Goal: Task Accomplishment & Management: Use online tool/utility

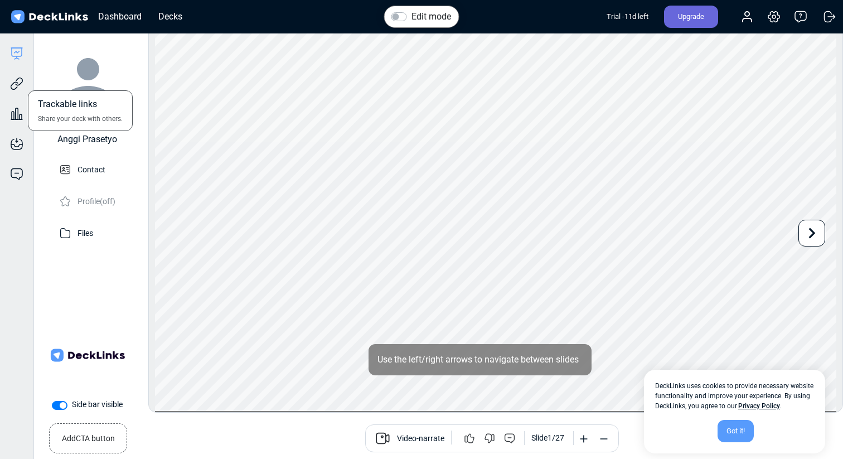
click at [30, 85] on div "Trackable links Share your deck with others." at bounding box center [16, 75] width 33 height 30
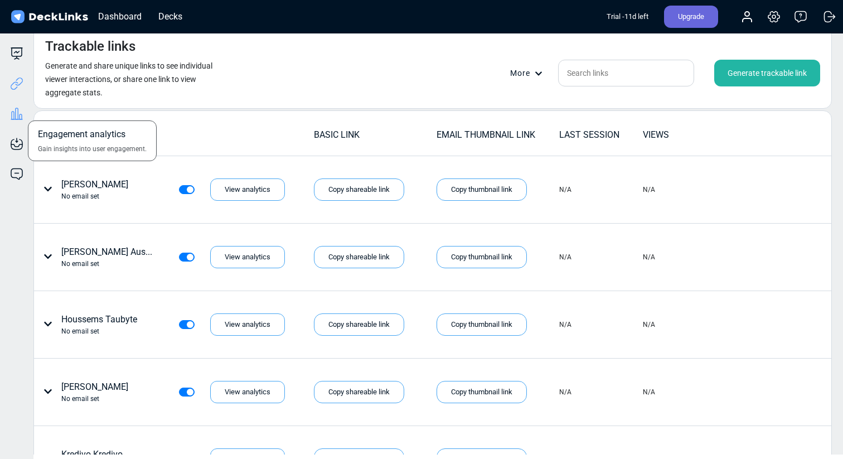
click at [21, 117] on icon at bounding box center [16, 113] width 13 height 13
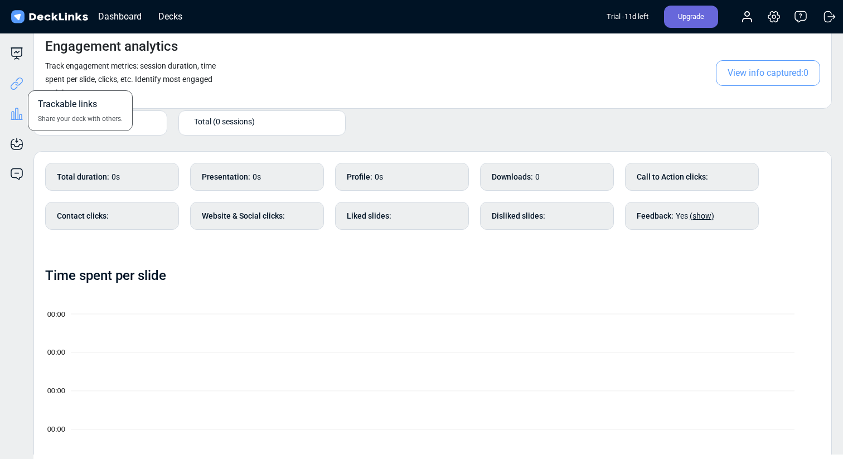
click at [20, 79] on icon at bounding box center [16, 83] width 13 height 13
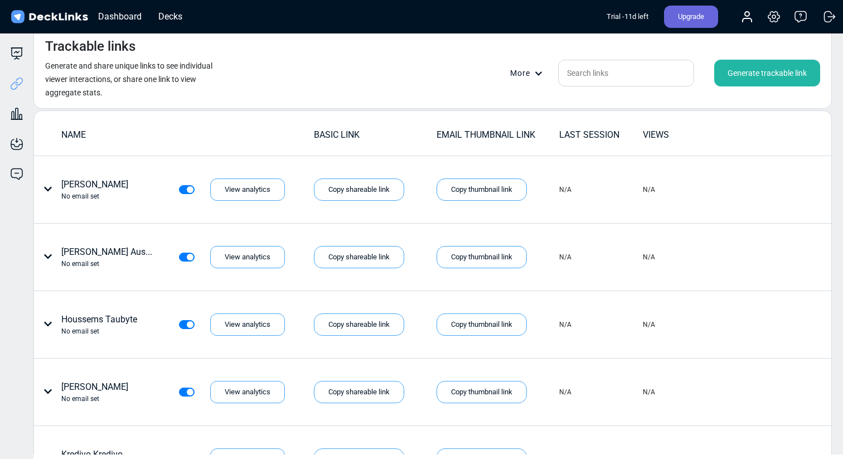
click at [752, 76] on div "Generate trackable link" at bounding box center [767, 73] width 106 height 27
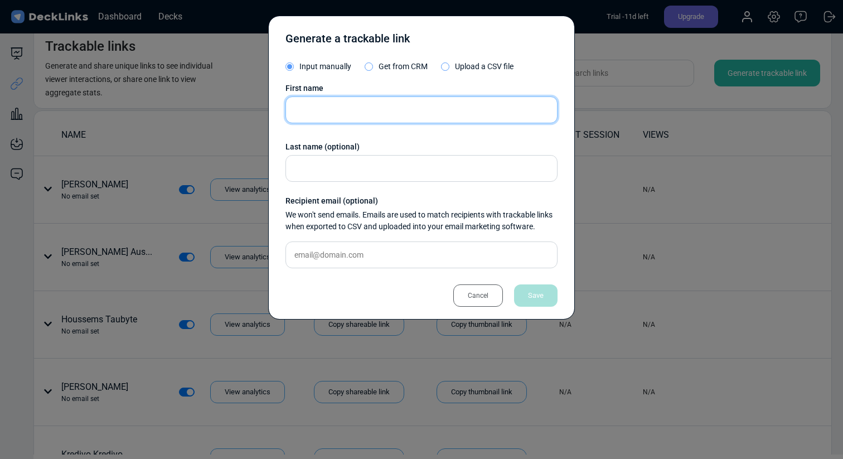
click at [498, 104] on input "text" at bounding box center [421, 109] width 272 height 27
paste input "[PERSON_NAME]"
type input "[PERSON_NAME]"
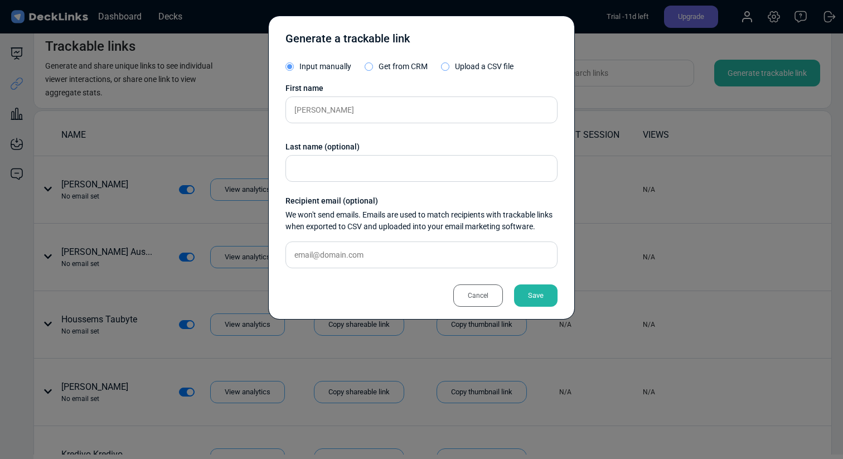
click at [544, 302] on div "Save" at bounding box center [535, 295] width 43 height 22
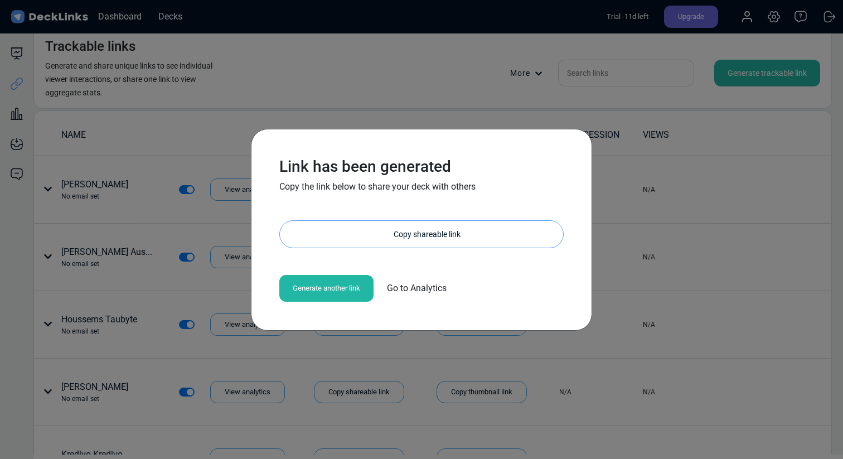
click at [417, 229] on div "Copy shareable link" at bounding box center [427, 234] width 272 height 27
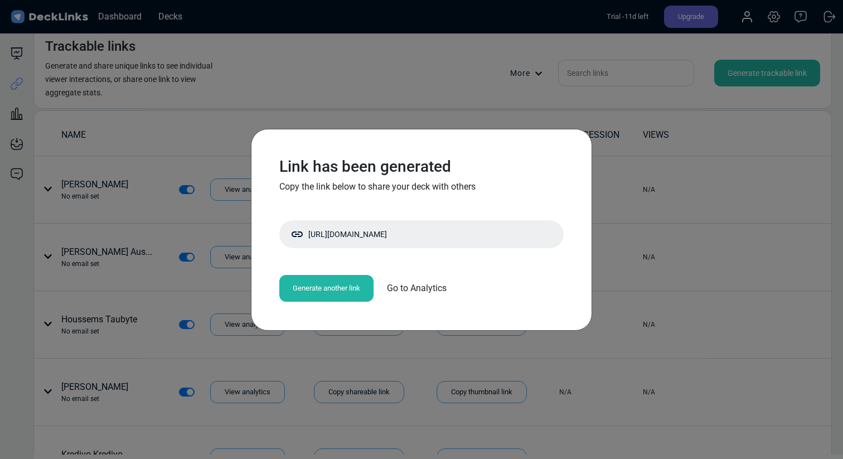
click at [442, 100] on div "Link has been generated Copy the link below to share your deck with others [URL…" at bounding box center [421, 229] width 843 height 459
